Goal: Information Seeking & Learning: Learn about a topic

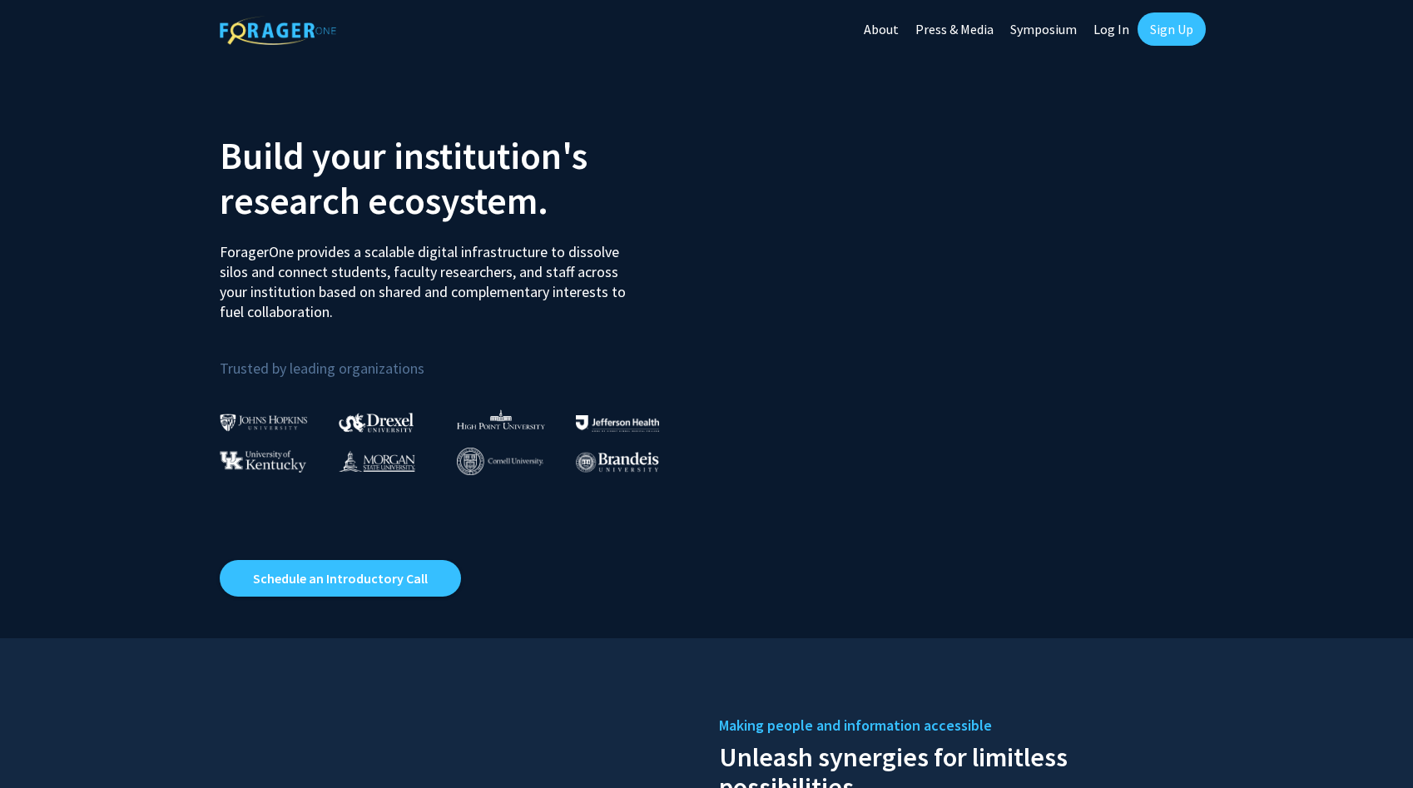
click at [1110, 23] on link "Log In" at bounding box center [1111, 29] width 52 height 58
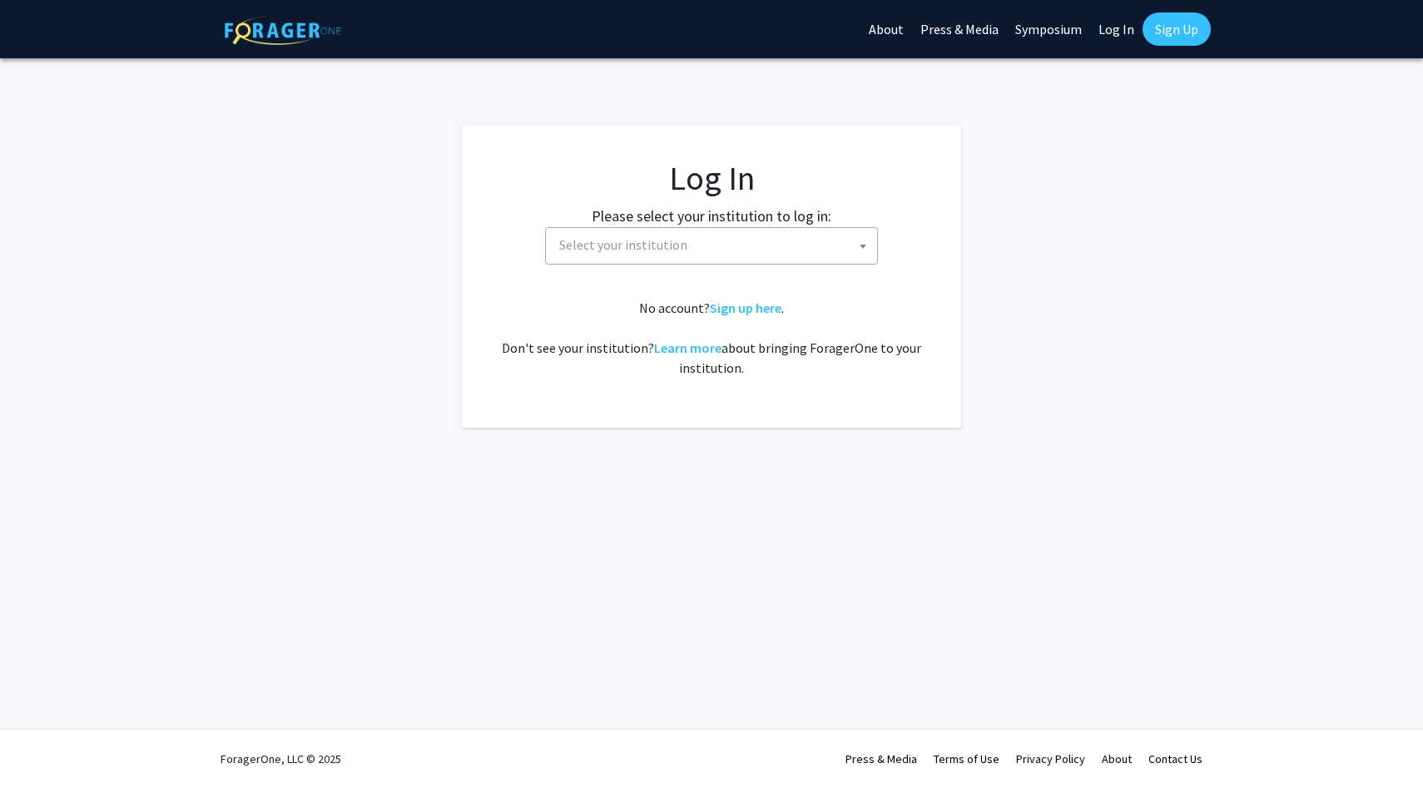
click at [699, 273] on fg-card-body "Log In Please select your institution to log in: [GEOGRAPHIC_DATA] [GEOGRAPHIC_…" at bounding box center [711, 276] width 433 height 236
click at [725, 244] on span "Select your institution" at bounding box center [714, 245] width 325 height 34
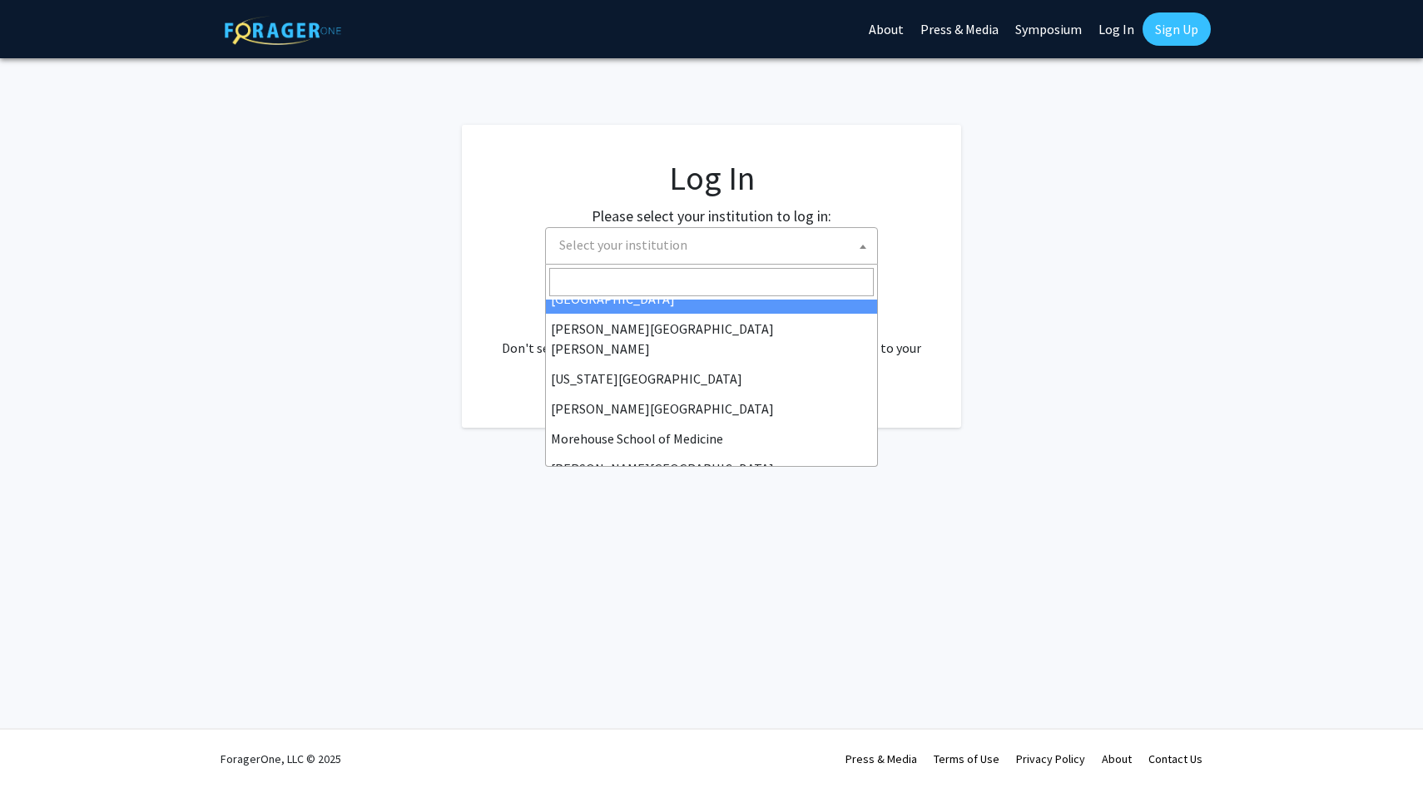
scroll to position [312, 0]
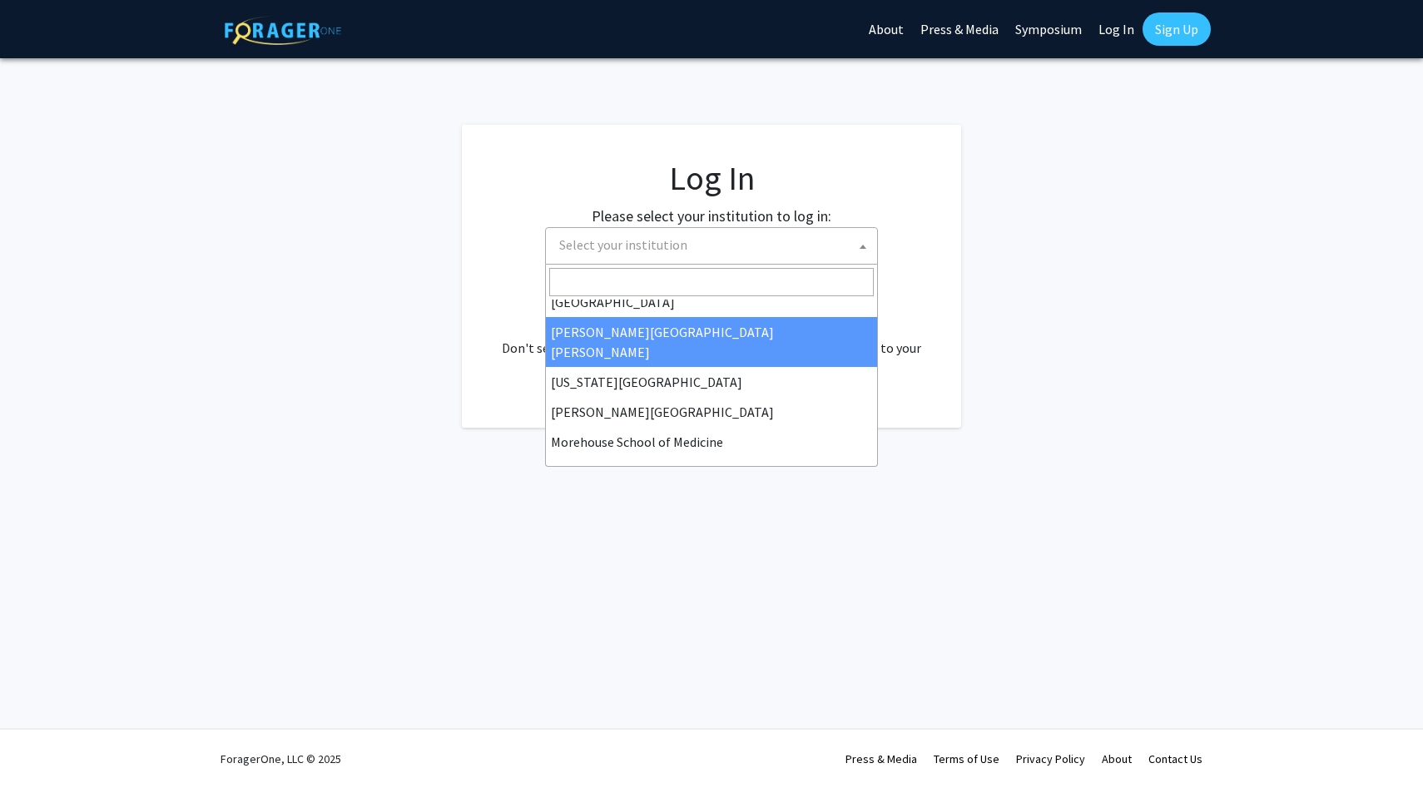
select select "1"
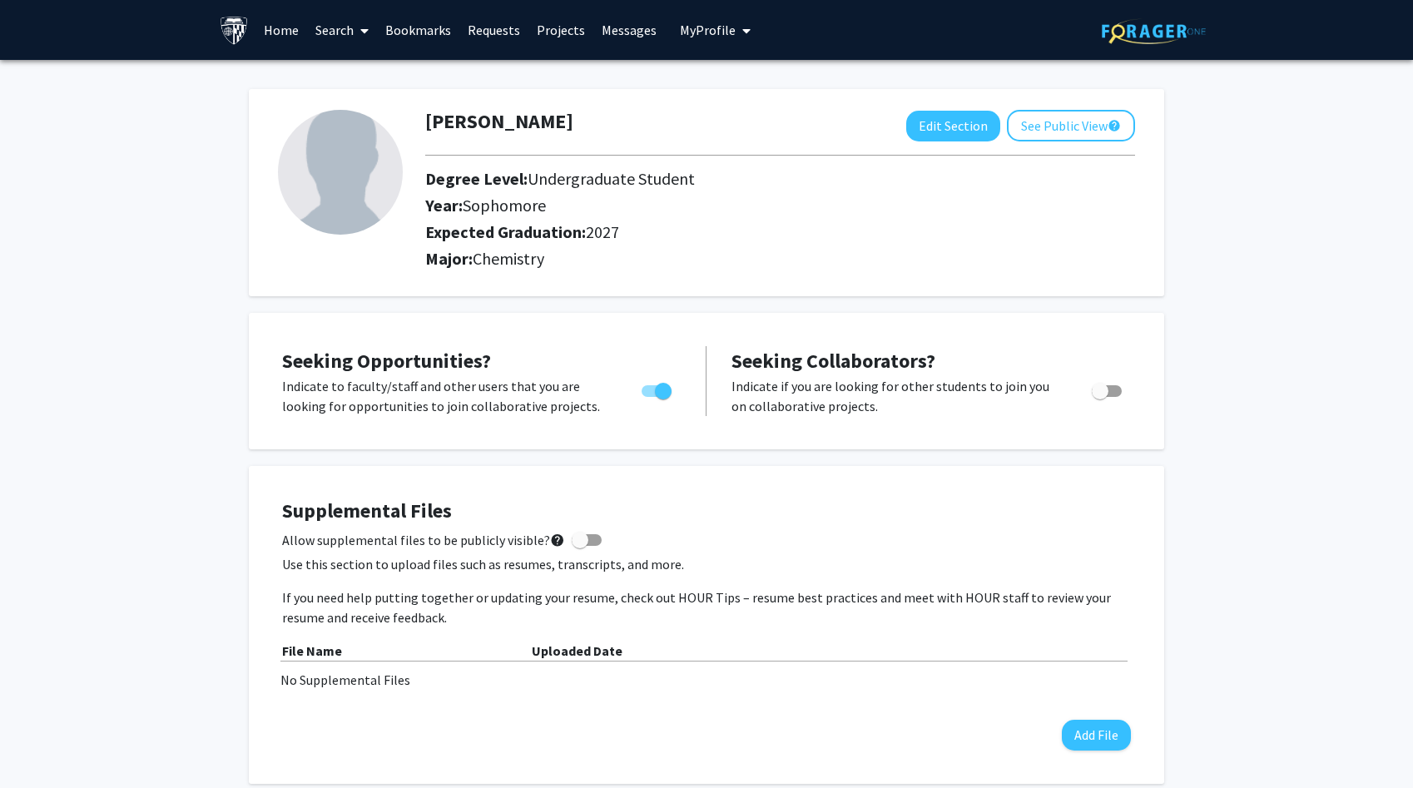
click at [289, 26] on link "Home" at bounding box center [281, 30] width 52 height 58
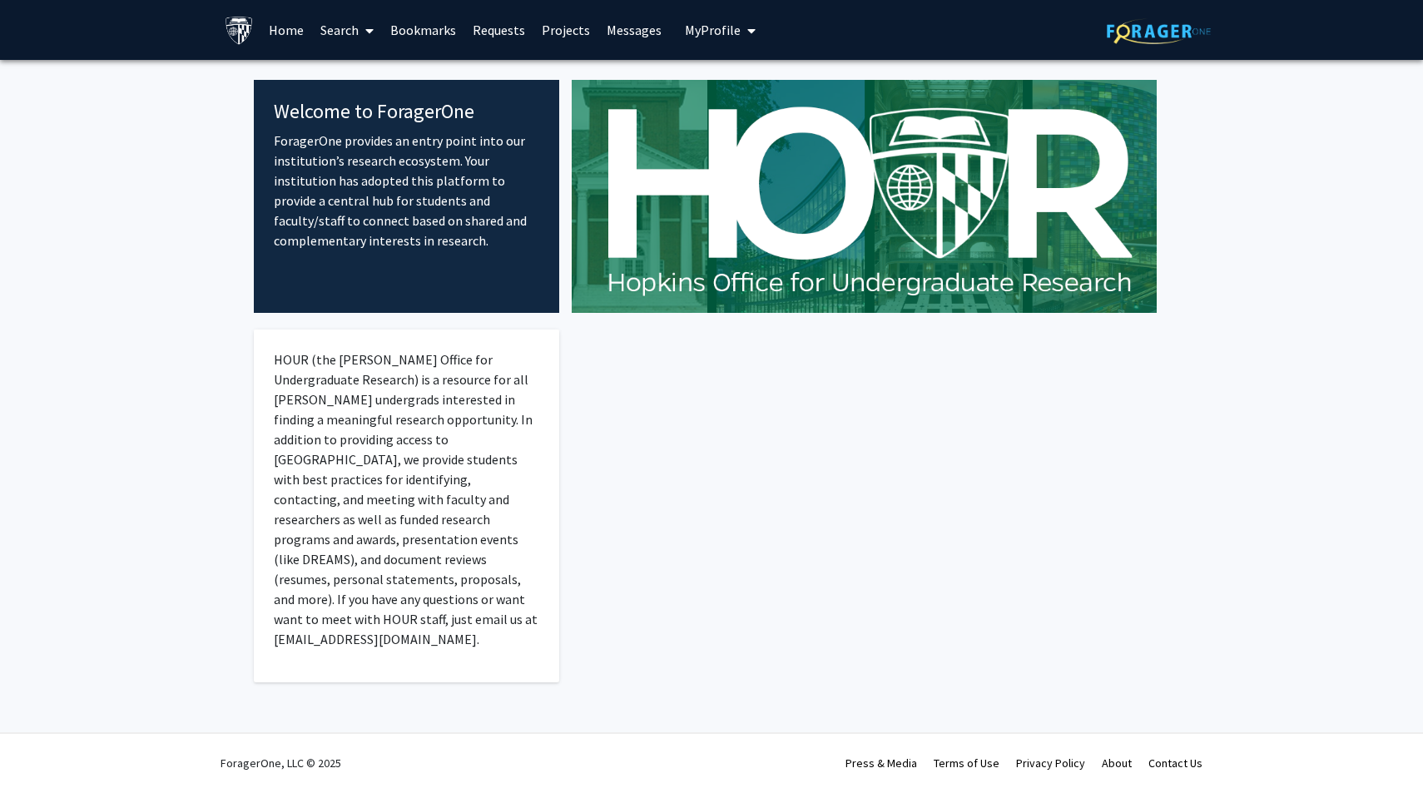
click at [341, 33] on link "Search" at bounding box center [347, 30] width 70 height 58
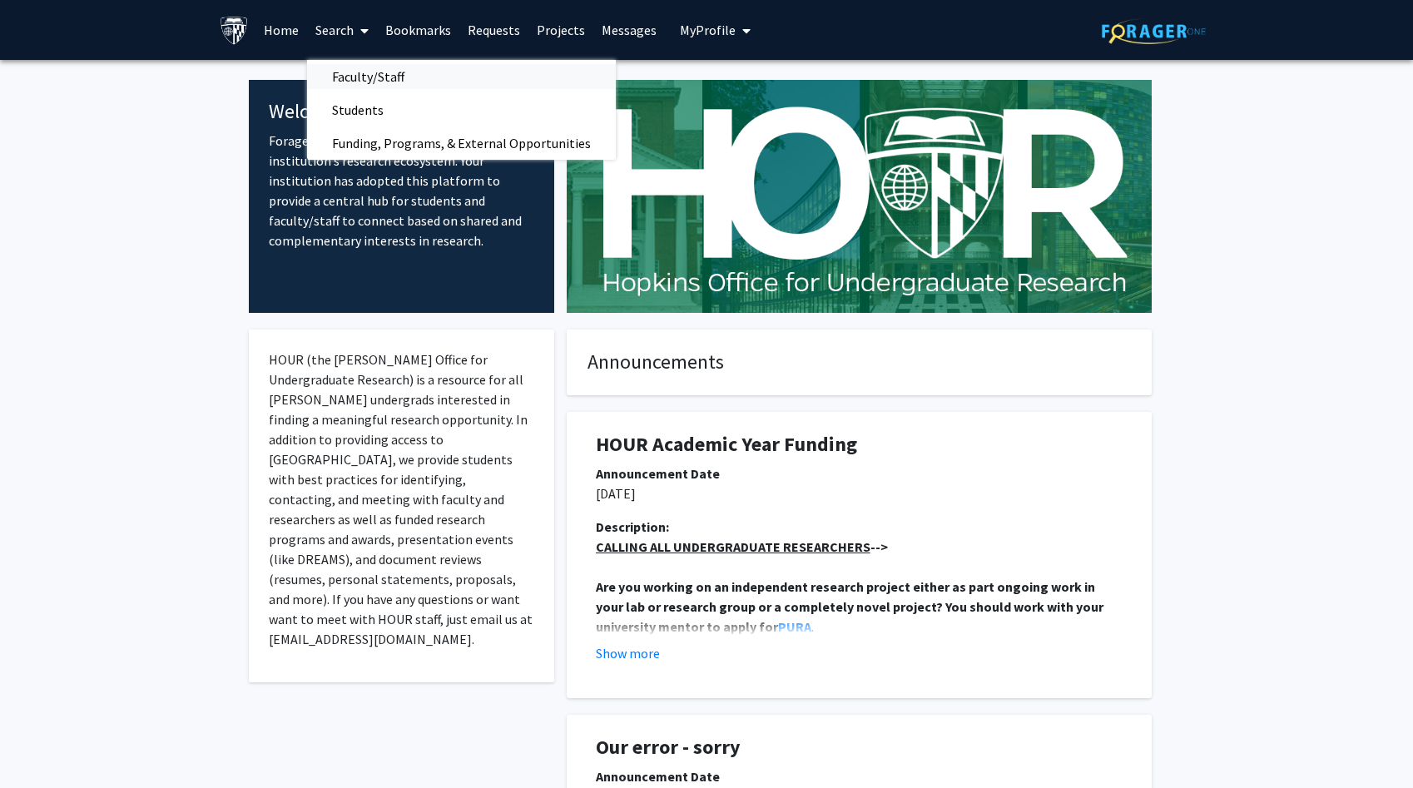
click at [354, 71] on span "Faculty/Staff" at bounding box center [368, 76] width 122 height 33
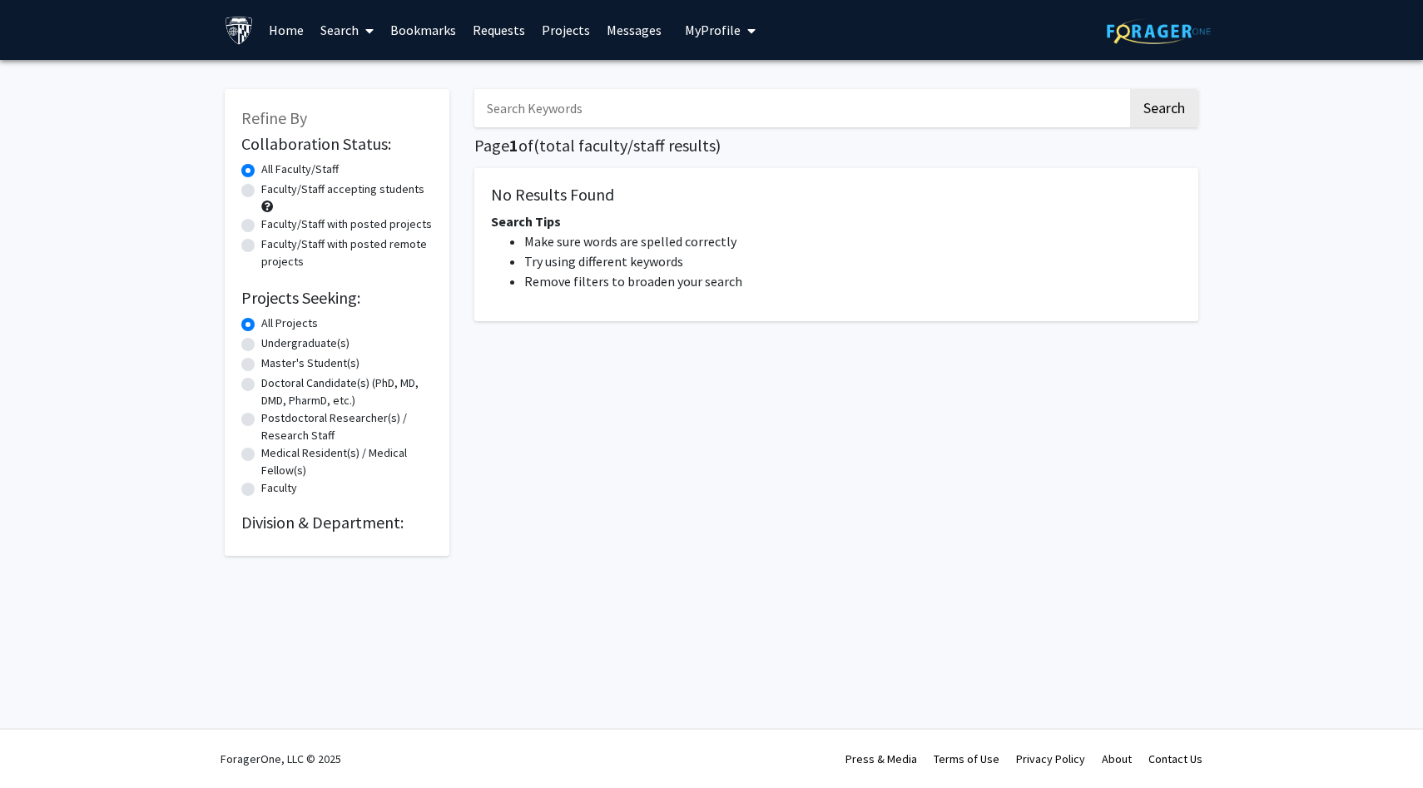
click at [607, 112] on input "Search Keywords" at bounding box center [800, 108] width 653 height 38
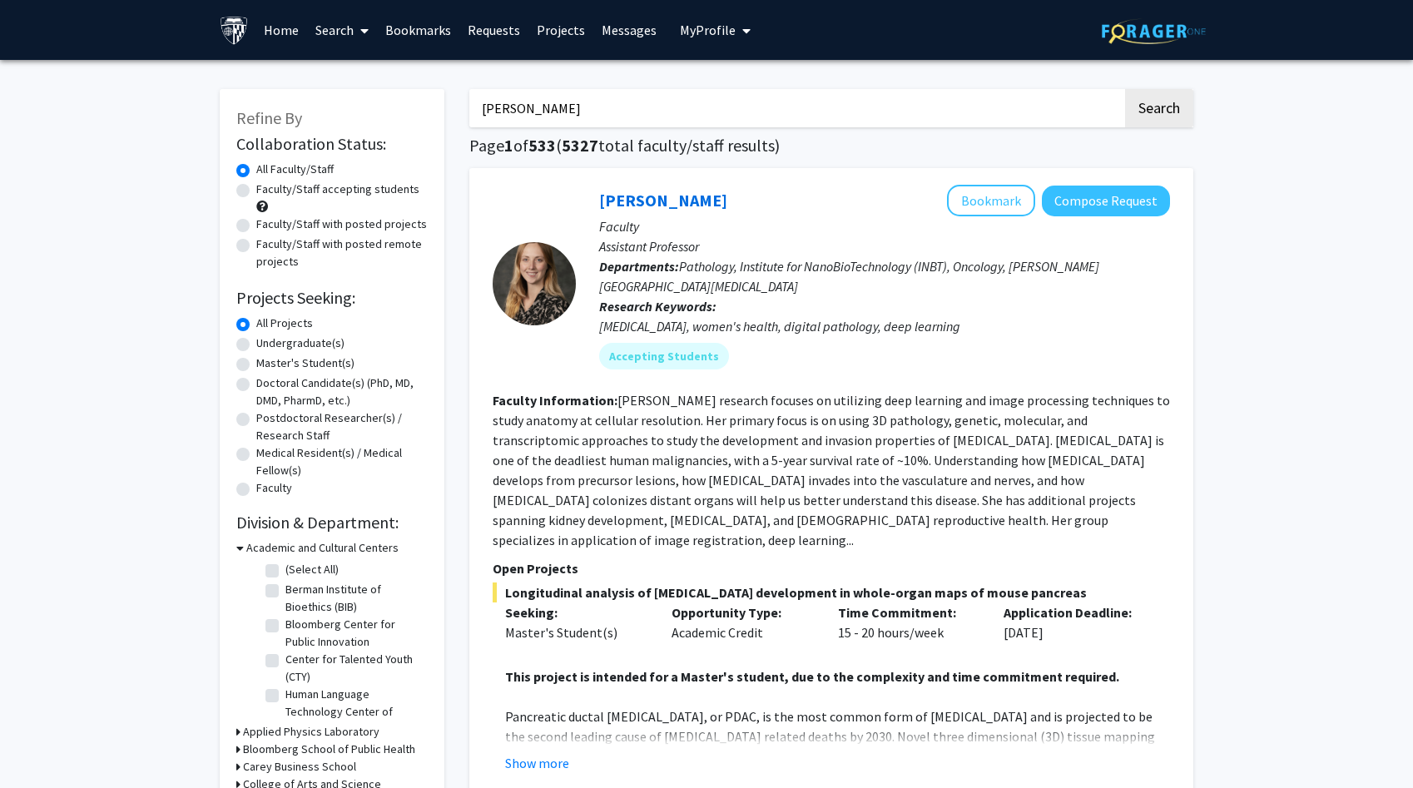
type input "[PERSON_NAME]"
click at [1125, 89] on button "Search" at bounding box center [1159, 108] width 68 height 38
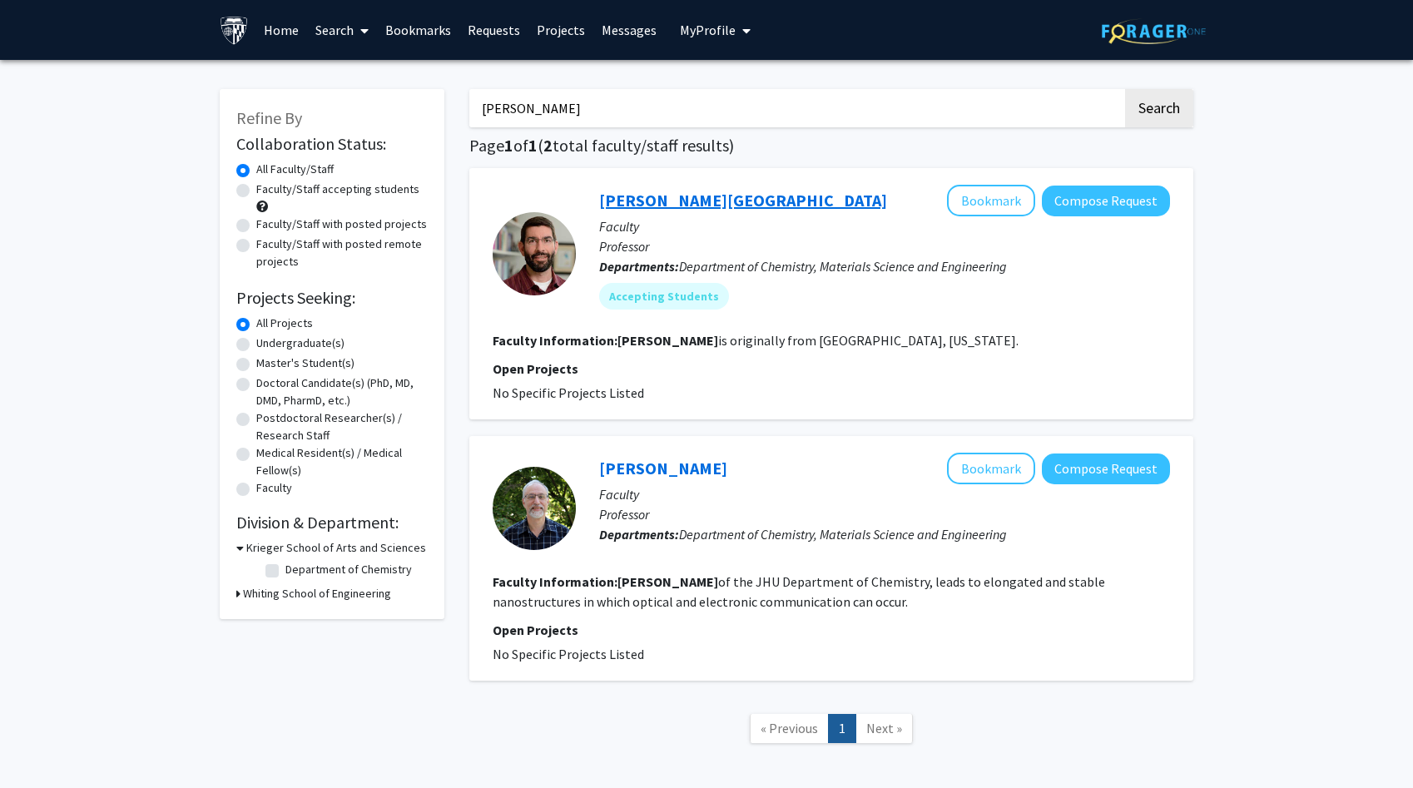
click at [642, 201] on link "[PERSON_NAME][GEOGRAPHIC_DATA]" at bounding box center [743, 200] width 288 height 21
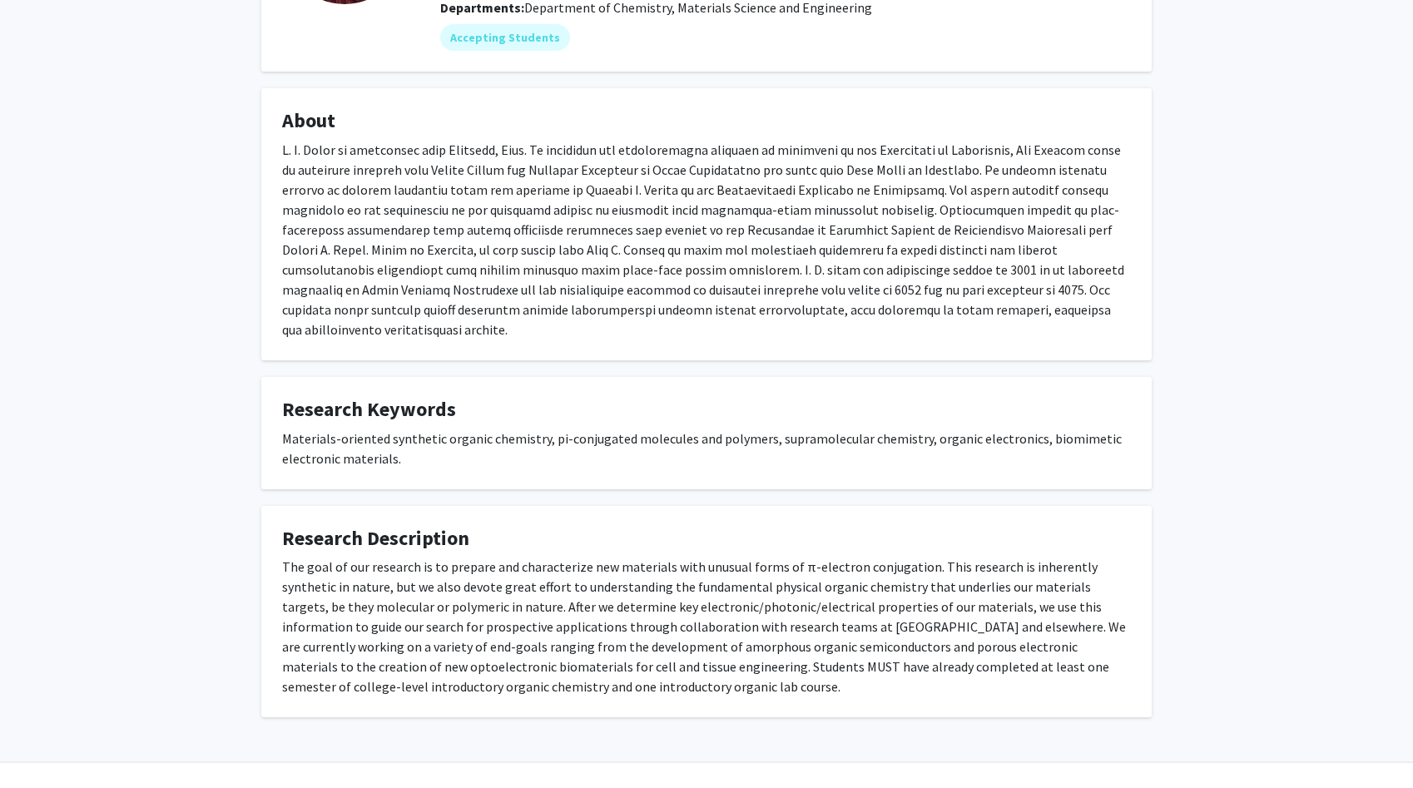
scroll to position [227, 0]
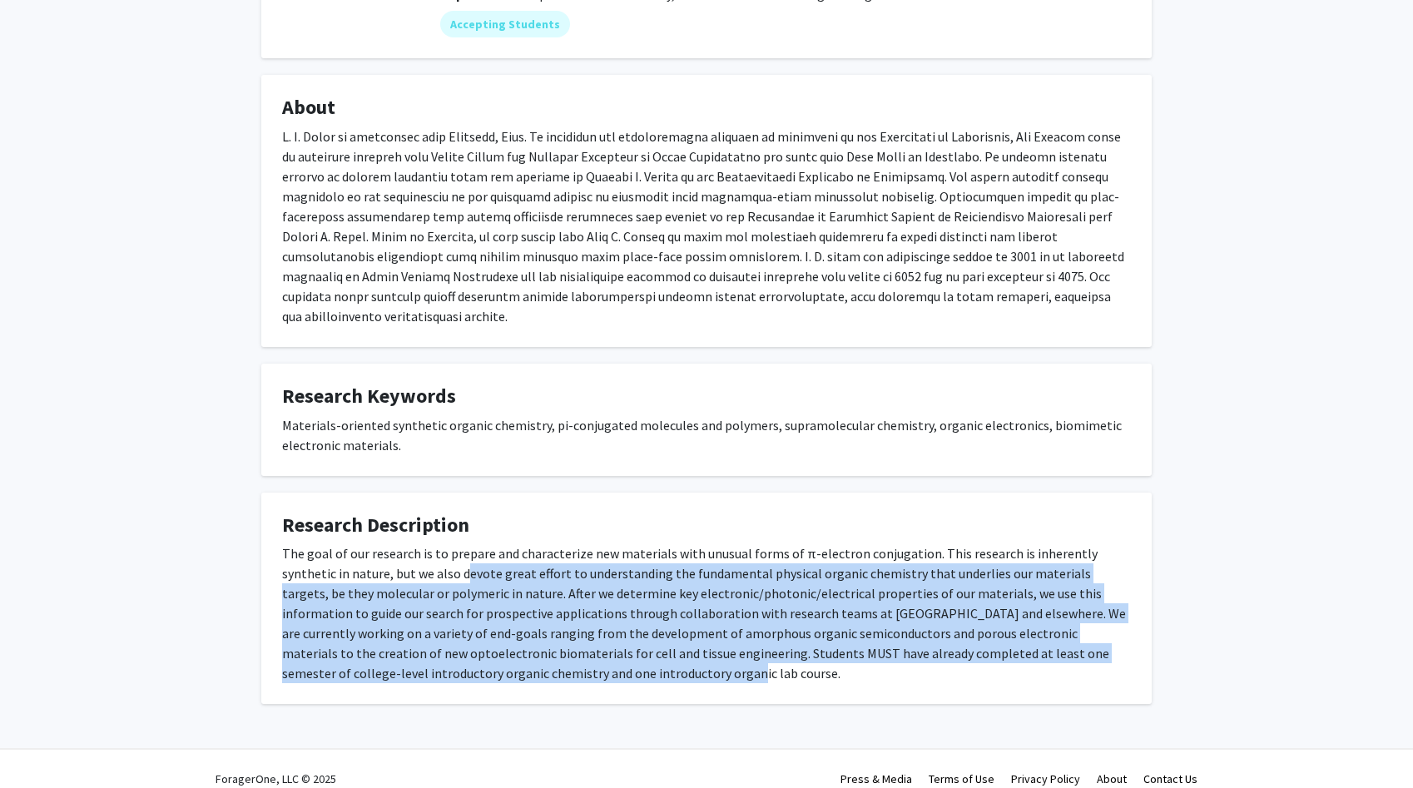
drag, startPoint x: 410, startPoint y: 552, endPoint x: 548, endPoint y: 645, distance: 166.6
click at [548, 645] on div "The goal of our research is to prepare and characterize new materials with unus…" at bounding box center [706, 613] width 849 height 140
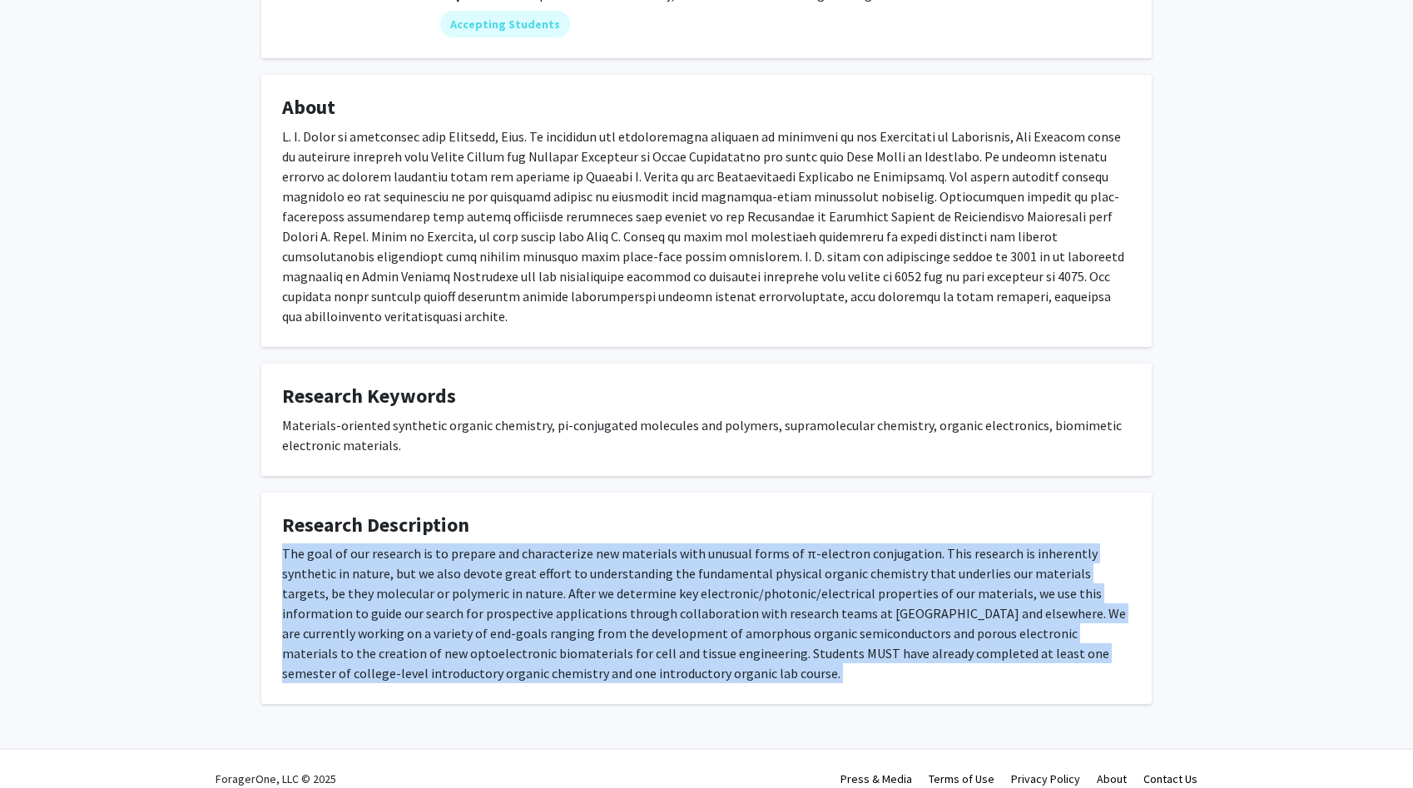
click at [548, 645] on div "The goal of our research is to prepare and characterize new materials with unus…" at bounding box center [706, 613] width 849 height 140
click at [548, 644] on div "The goal of our research is to prepare and characterize new materials with unus…" at bounding box center [706, 613] width 849 height 140
